Goal: Download file/media

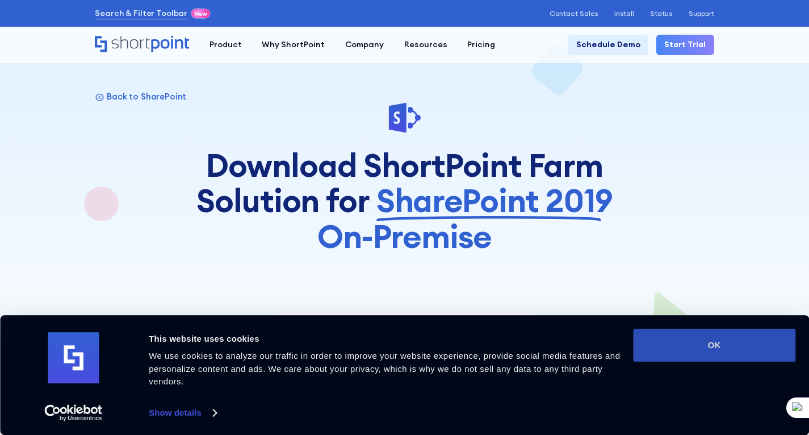
click at [681, 349] on button "OK" at bounding box center [714, 344] width 162 height 33
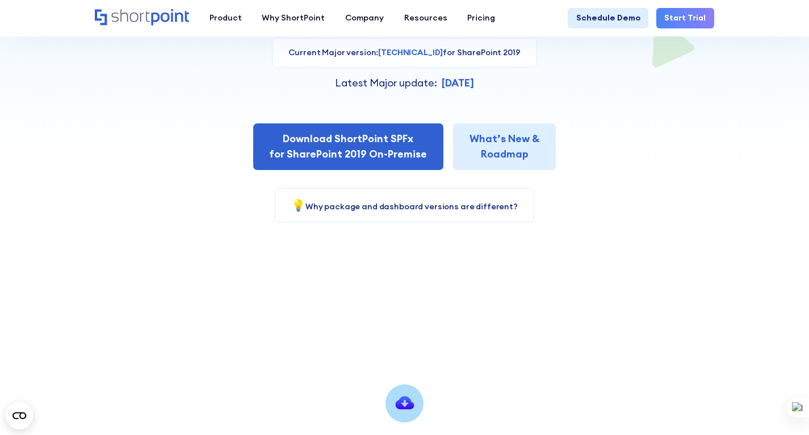
scroll to position [284, 0]
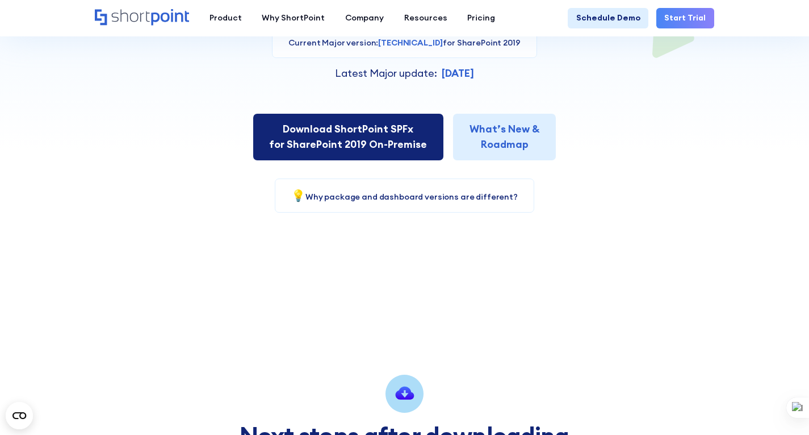
click at [408, 137] on link "Download ShortPoint SPFx for SharePoint 2019 On-Premise" at bounding box center [348, 137] width 190 height 47
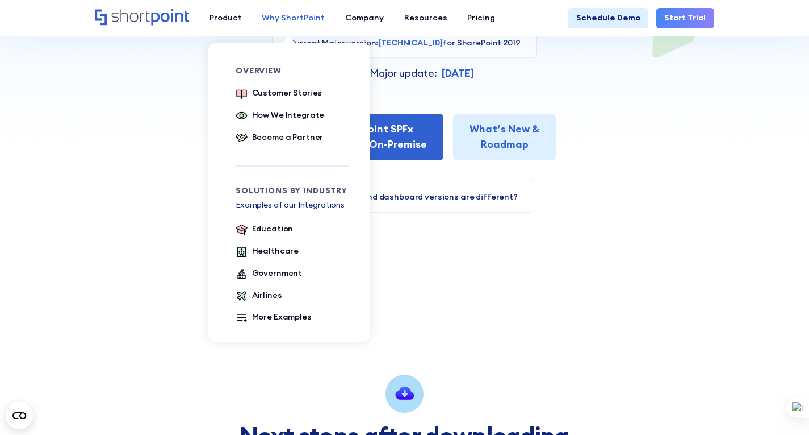
click at [312, 20] on div "Why ShortPoint" at bounding box center [293, 18] width 63 height 12
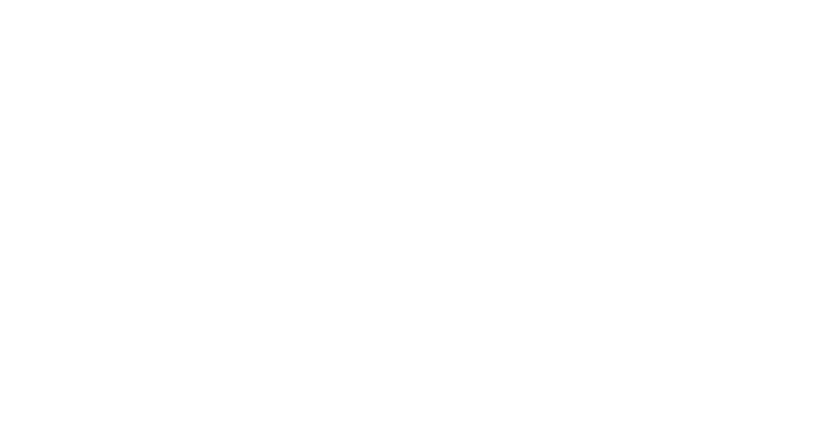
select select "SharePoint 2019 (On-Premise)"
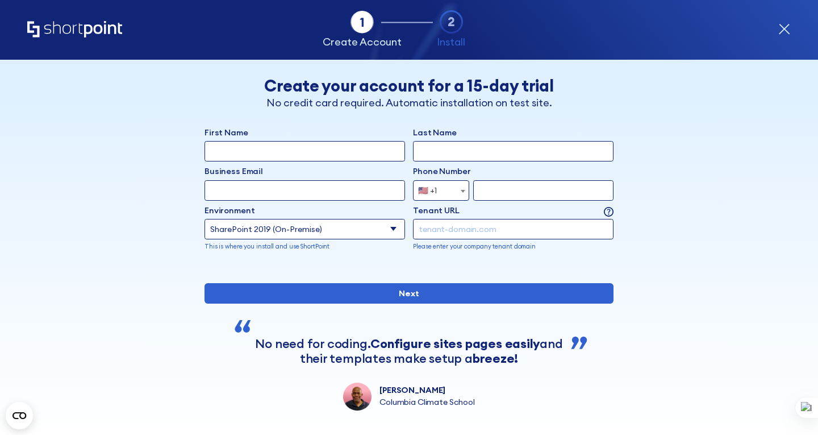
click at [348, 148] on input "First Name" at bounding box center [304, 151] width 200 height 20
type input "aptech"
click at [442, 153] on input "Last Name" at bounding box center [513, 151] width 200 height 20
type input "qatar"
type input "a"
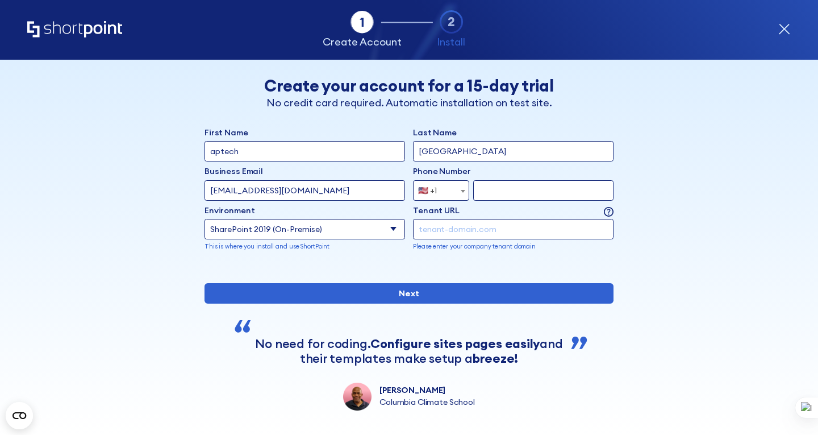
type input "mahmoodp@aptechqatar.com"
click at [441, 190] on span "🇺🇸 +1" at bounding box center [430, 190] width 35 height 20
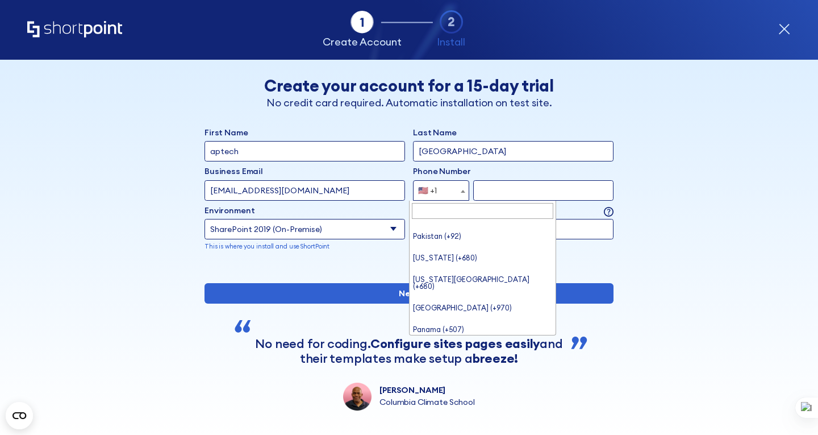
scroll to position [3678, 0]
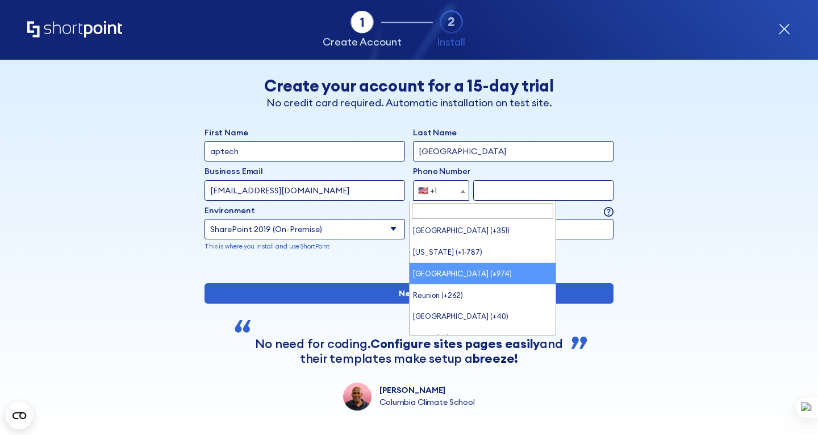
select select "+974"
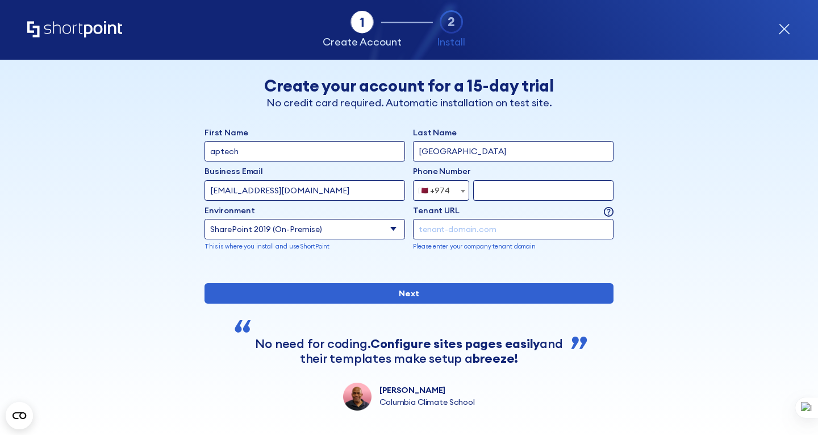
click at [503, 186] on input "form" at bounding box center [543, 190] width 140 height 20
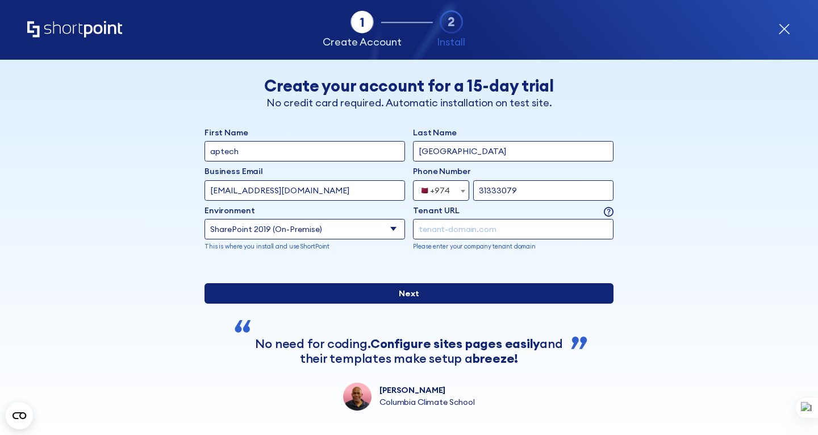
type input "31333079"
click at [483, 303] on input "Next" at bounding box center [408, 293] width 409 height 20
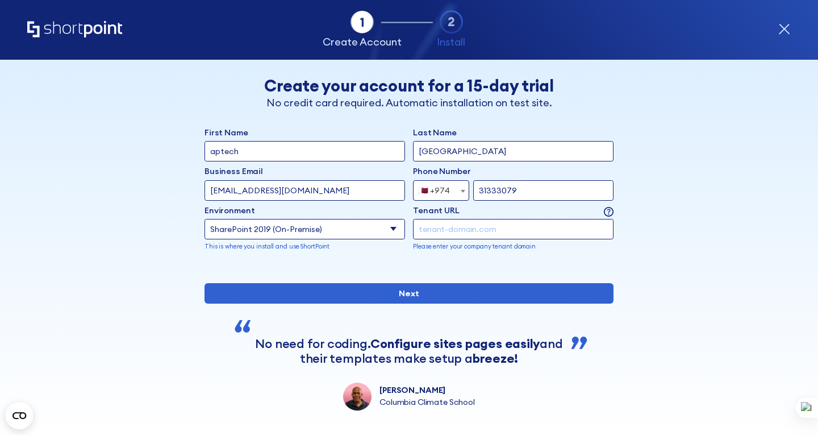
click at [519, 232] on input "form" at bounding box center [513, 229] width 200 height 20
click at [592, 267] on div "form" at bounding box center [408, 267] width 409 height 0
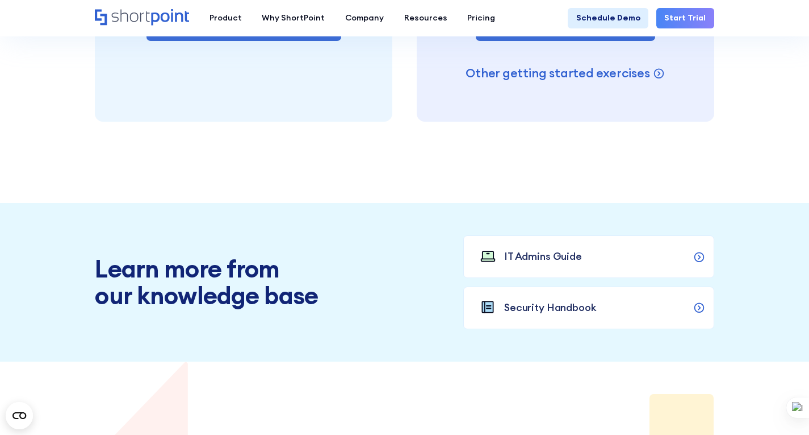
scroll to position [1022, 0]
